Goal: Task Accomplishment & Management: Complete application form

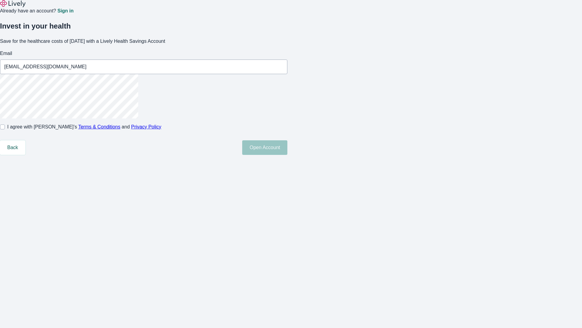
click at [5, 129] on input "I agree with Lively’s Terms & Conditions and Privacy Policy" at bounding box center [2, 126] width 5 height 5
checkbox input "true"
click at [288, 155] on button "Open Account" at bounding box center [264, 147] width 45 height 15
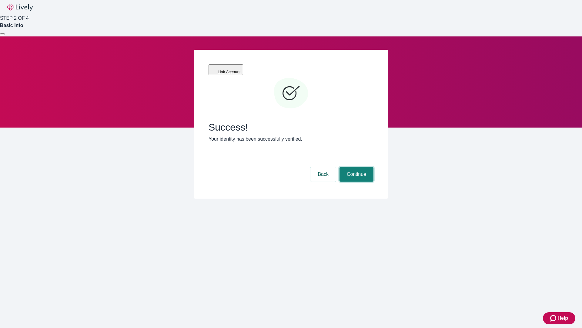
click at [356, 167] on button "Continue" at bounding box center [357, 174] width 34 height 15
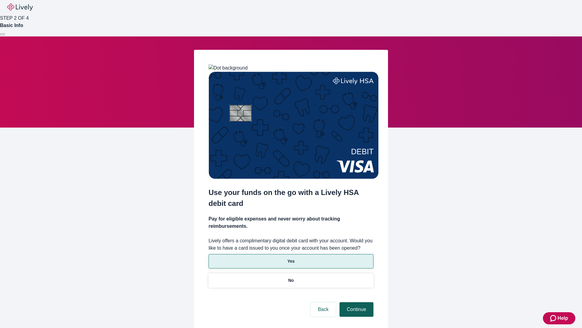
click at [291, 258] on p "Yes" at bounding box center [291, 261] width 7 height 6
click at [356, 302] on button "Continue" at bounding box center [357, 309] width 34 height 15
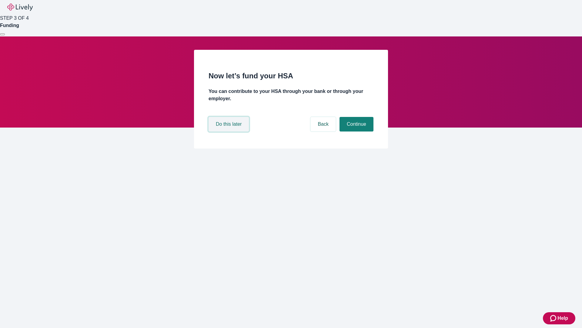
click at [230, 131] on button "Do this later" at bounding box center [229, 124] width 40 height 15
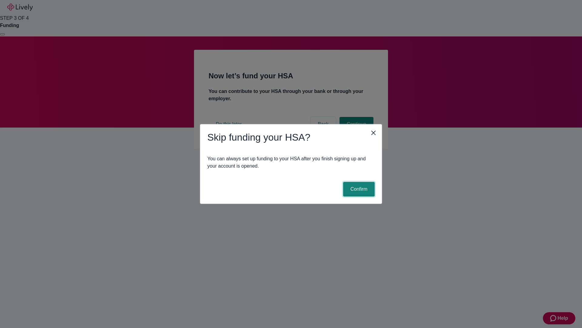
click at [358, 189] on button "Confirm" at bounding box center [359, 189] width 32 height 15
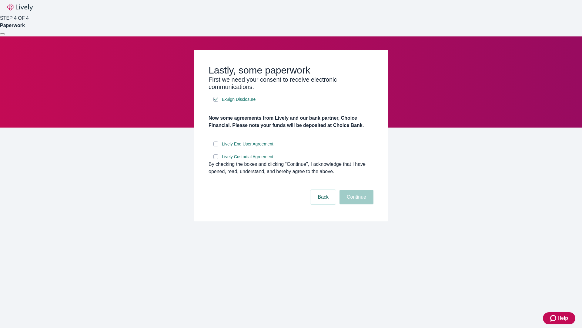
click at [216, 146] on input "Lively End User Agreement" at bounding box center [216, 143] width 5 height 5
checkbox input "true"
click at [216, 159] on input "Lively Custodial Agreement" at bounding box center [216, 156] width 5 height 5
checkbox input "true"
click at [356, 204] on button "Continue" at bounding box center [357, 197] width 34 height 15
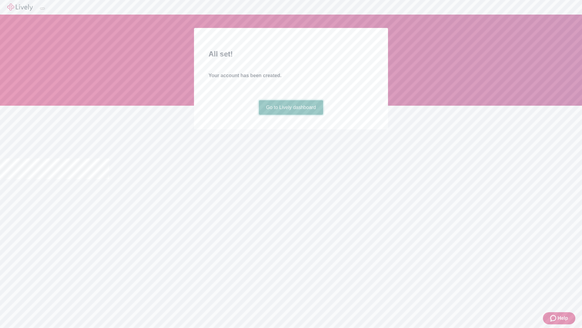
click at [291, 115] on link "Go to Lively dashboard" at bounding box center [291, 107] width 65 height 15
